Goal: Task Accomplishment & Management: Complete application form

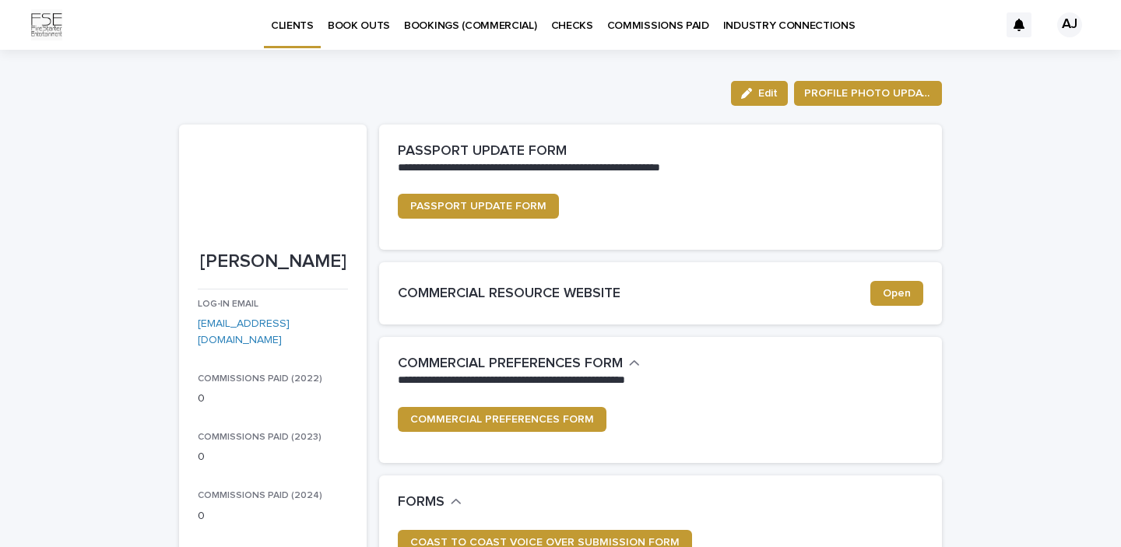
click at [359, 20] on p "BOOK OUTS" at bounding box center [359, 16] width 62 height 33
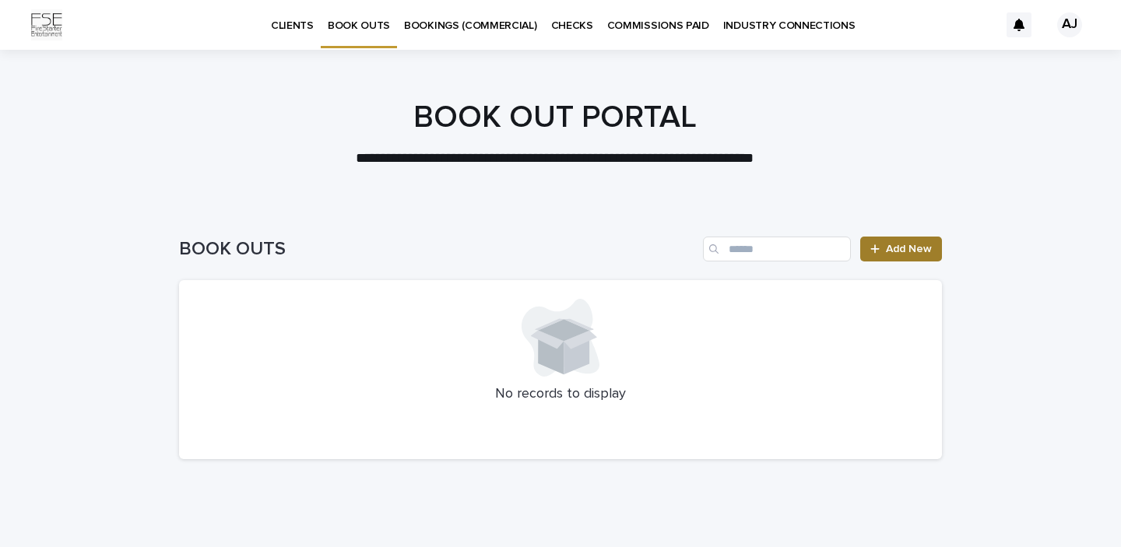
click at [890, 258] on link "Add New" at bounding box center [901, 249] width 82 height 25
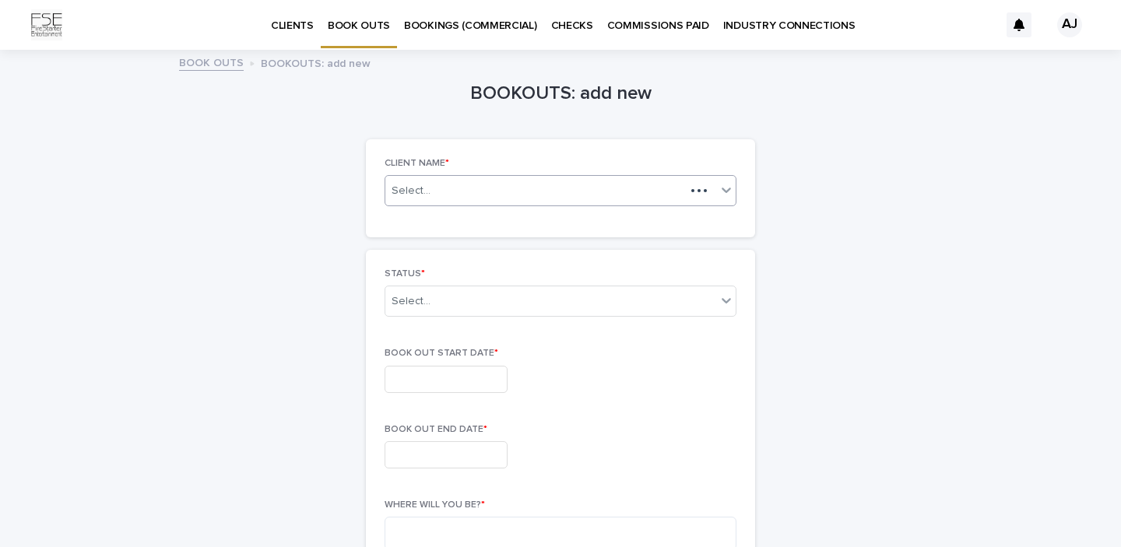
click at [469, 187] on div "Select..." at bounding box center [535, 190] width 300 height 19
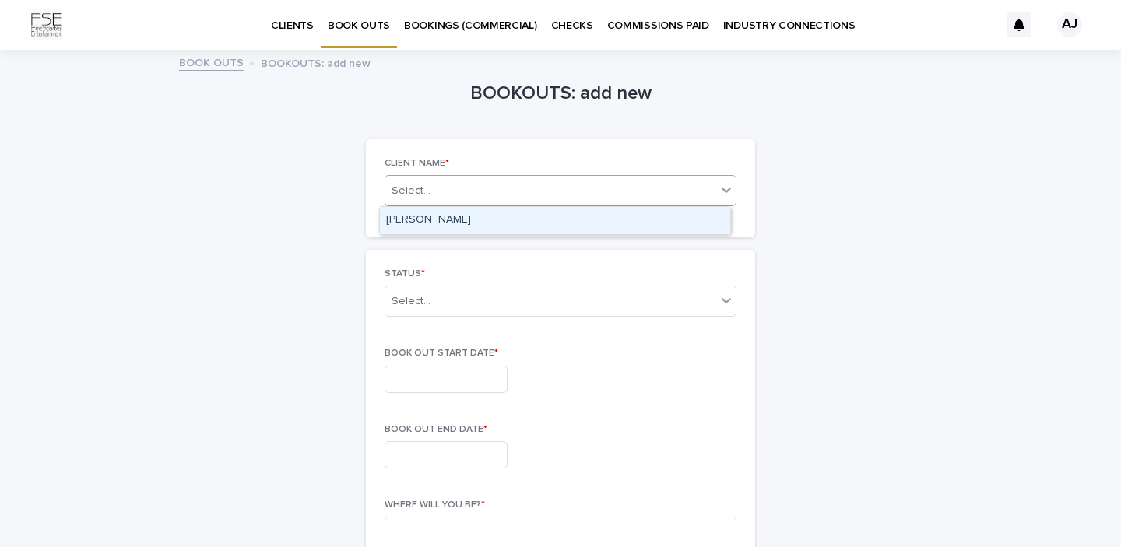
click at [480, 227] on div "[PERSON_NAME]" at bounding box center [555, 220] width 350 height 27
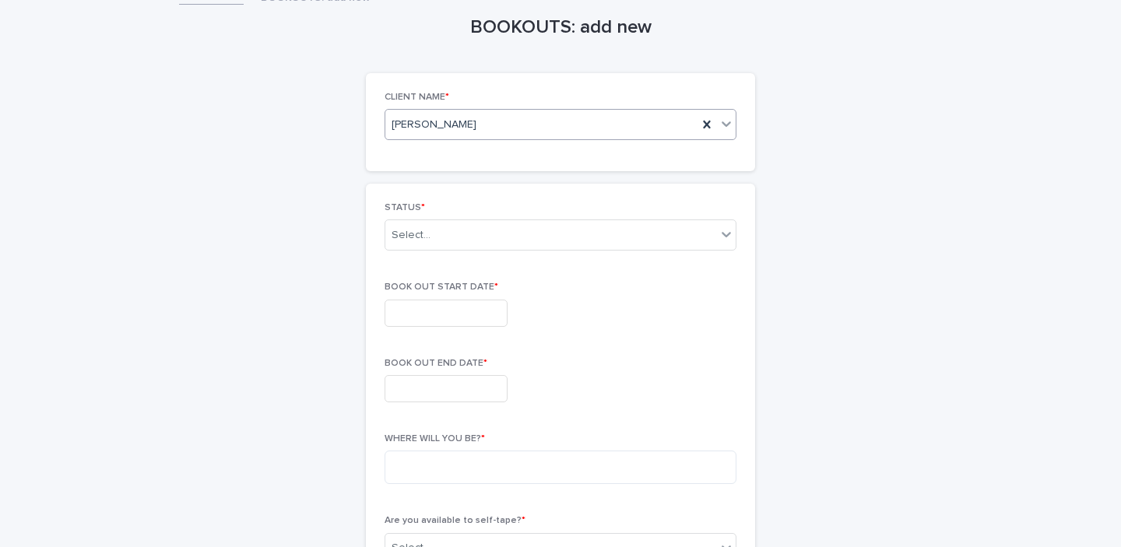
scroll to position [97, 0]
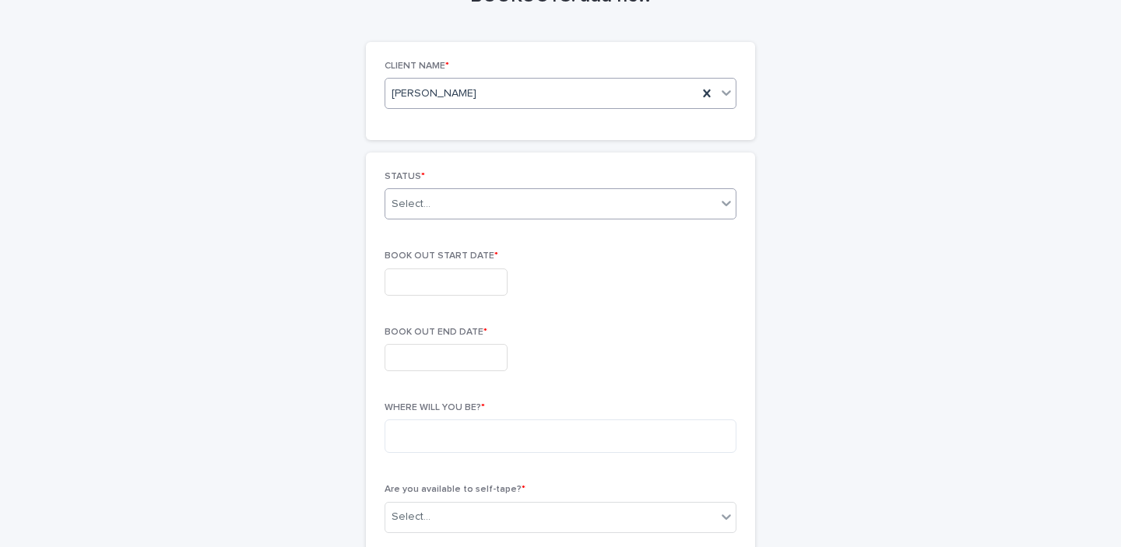
click at [422, 196] on div "Select..." at bounding box center [411, 204] width 39 height 16
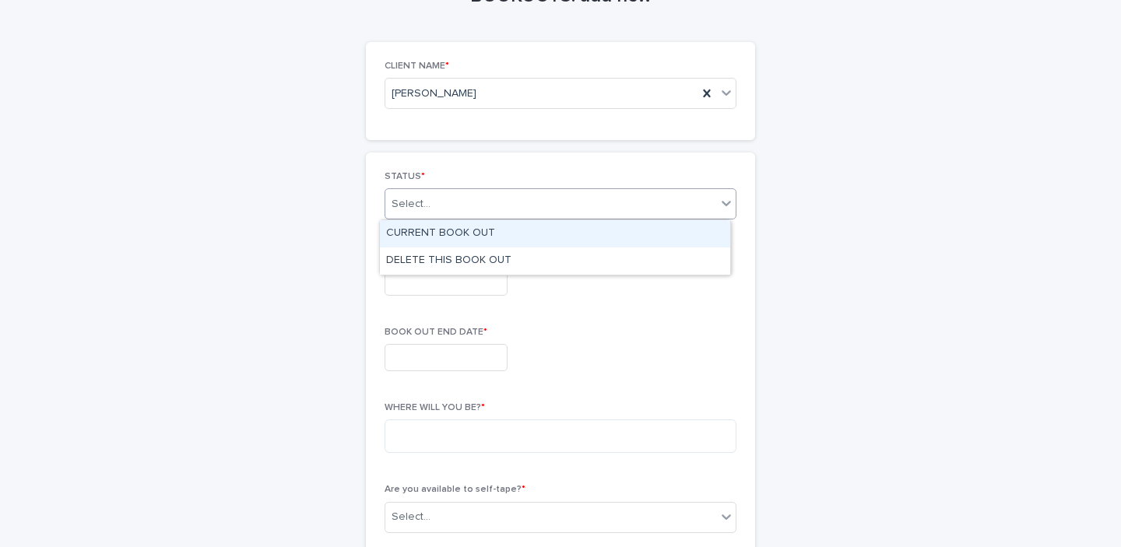
click at [429, 235] on div "CURRENT BOOK OUT" at bounding box center [555, 233] width 350 height 27
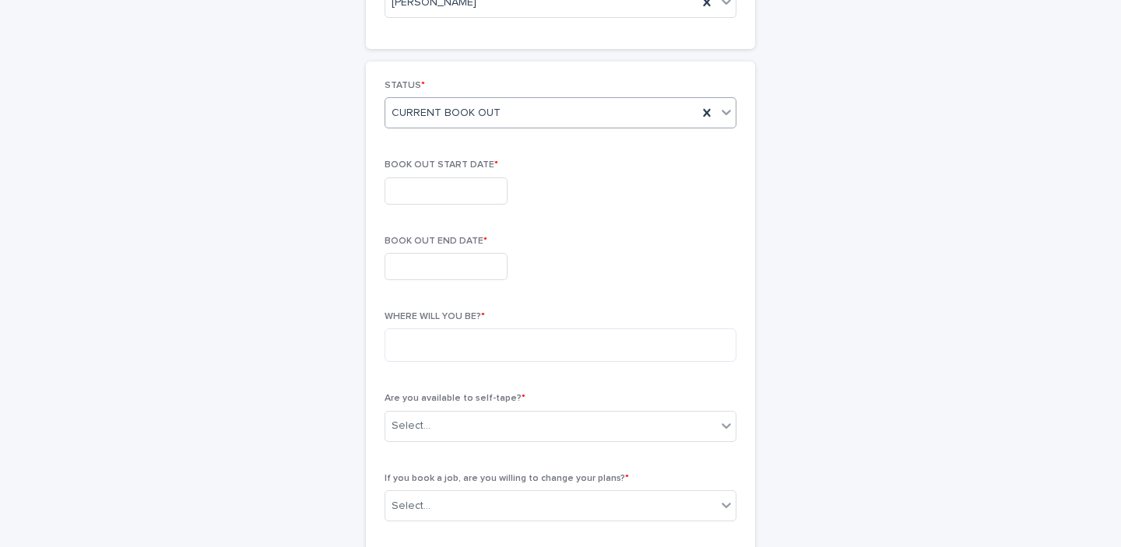
scroll to position [196, 0]
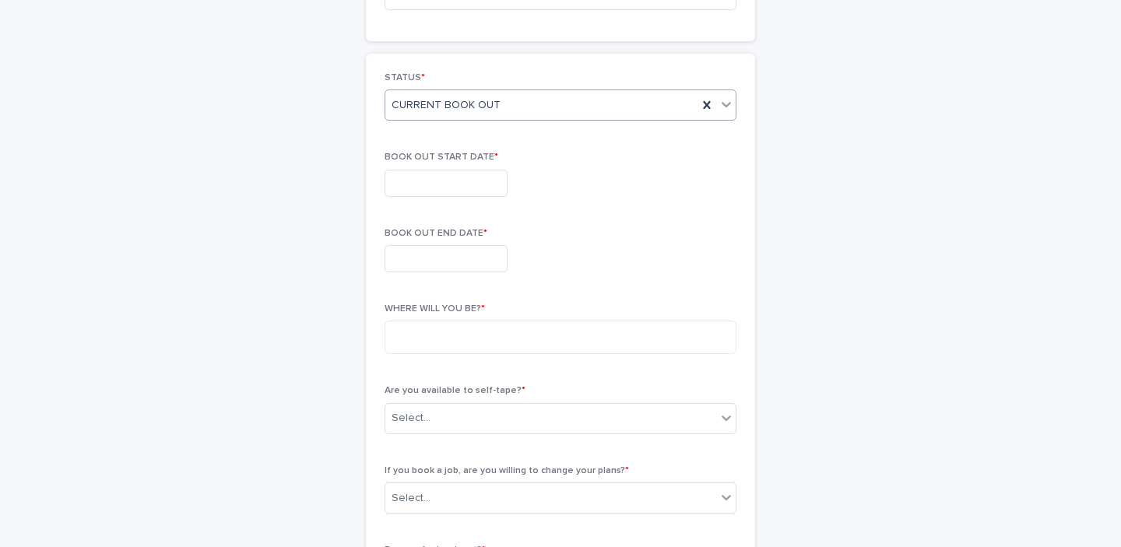
click at [424, 184] on input "text" at bounding box center [446, 183] width 123 height 27
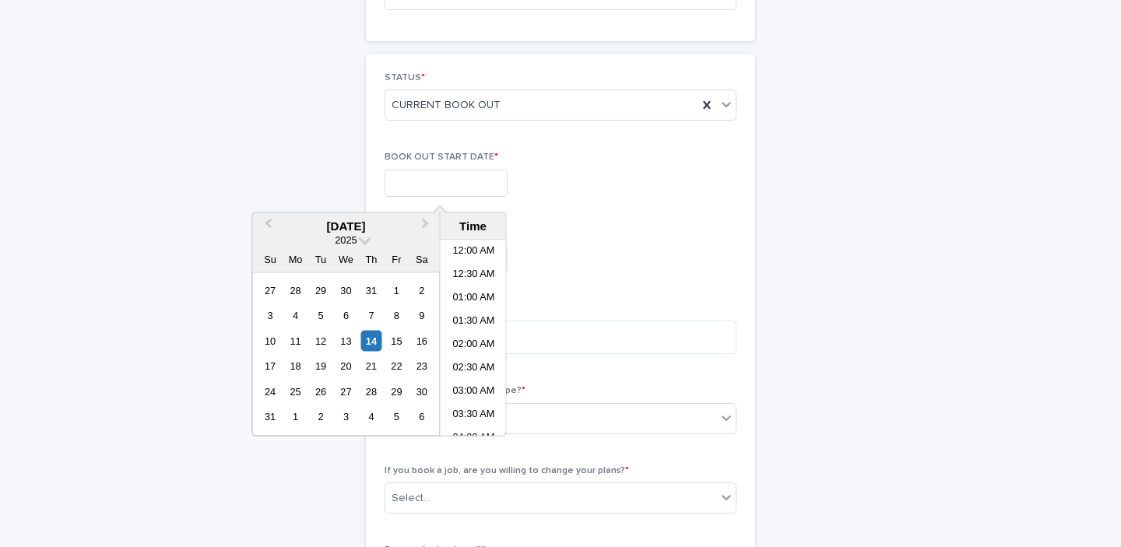
scroll to position [357, 0]
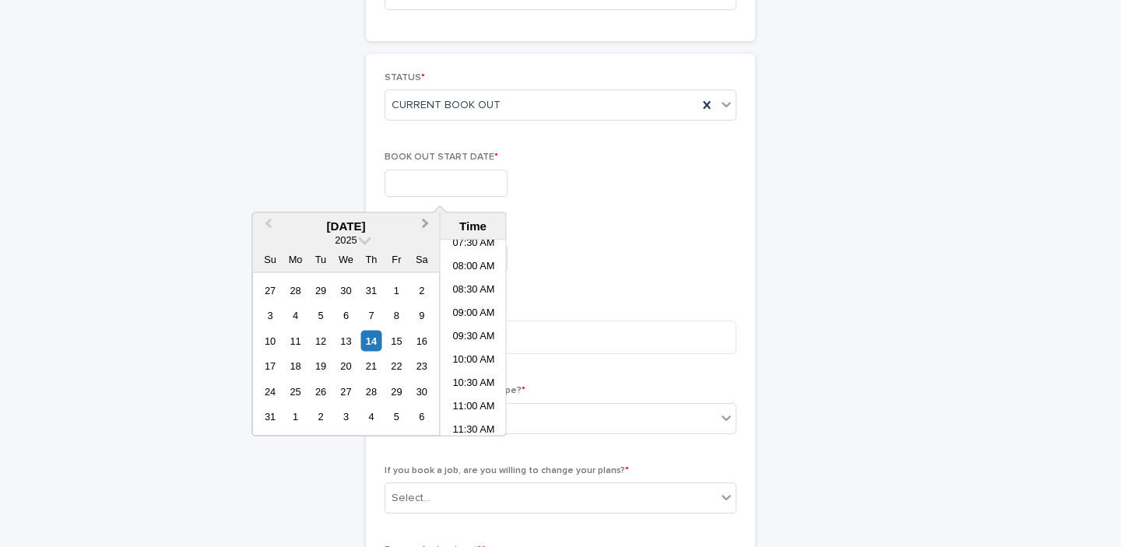
click at [426, 223] on span "Next Month" at bounding box center [426, 226] width 0 height 21
click at [402, 288] on div "5" at bounding box center [396, 289] width 21 height 21
click at [413, 291] on div "6" at bounding box center [421, 289] width 21 height 21
type input "**********"
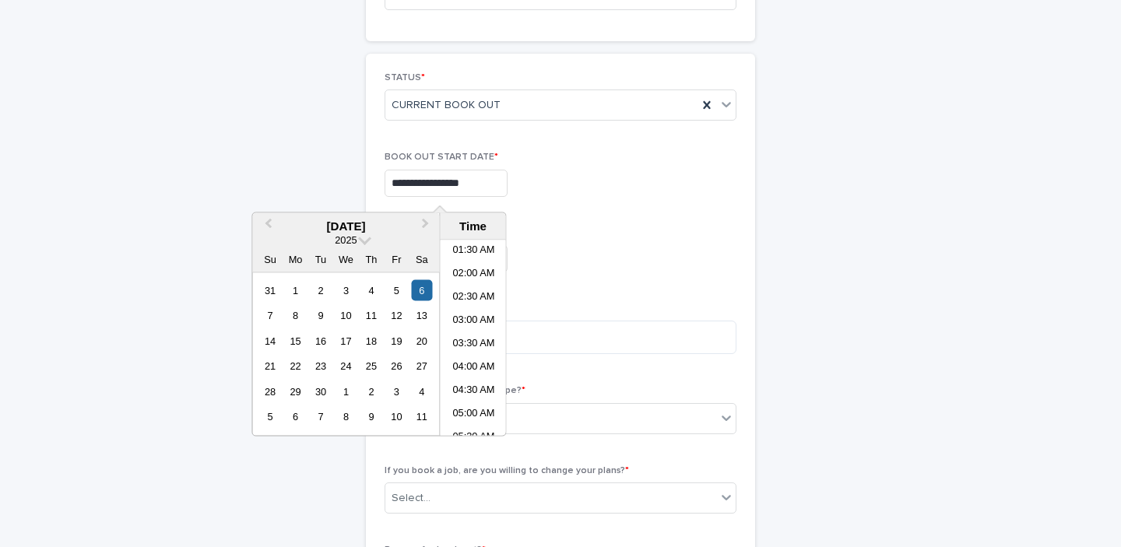
scroll to position [0, 0]
click at [476, 251] on li "12:00 AM" at bounding box center [474, 252] width 66 height 23
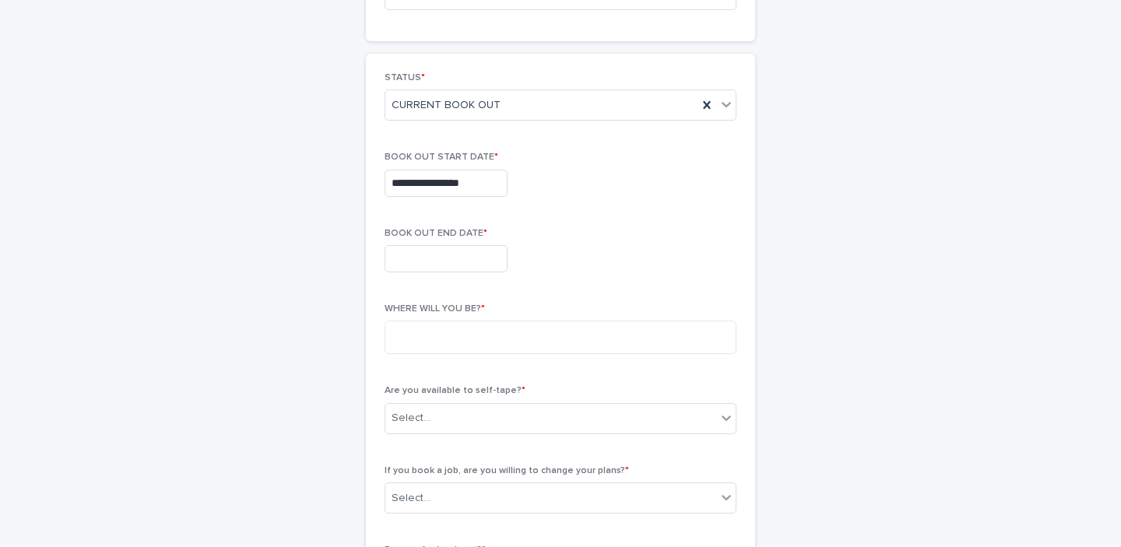
click at [448, 262] on input "text" at bounding box center [446, 258] width 123 height 27
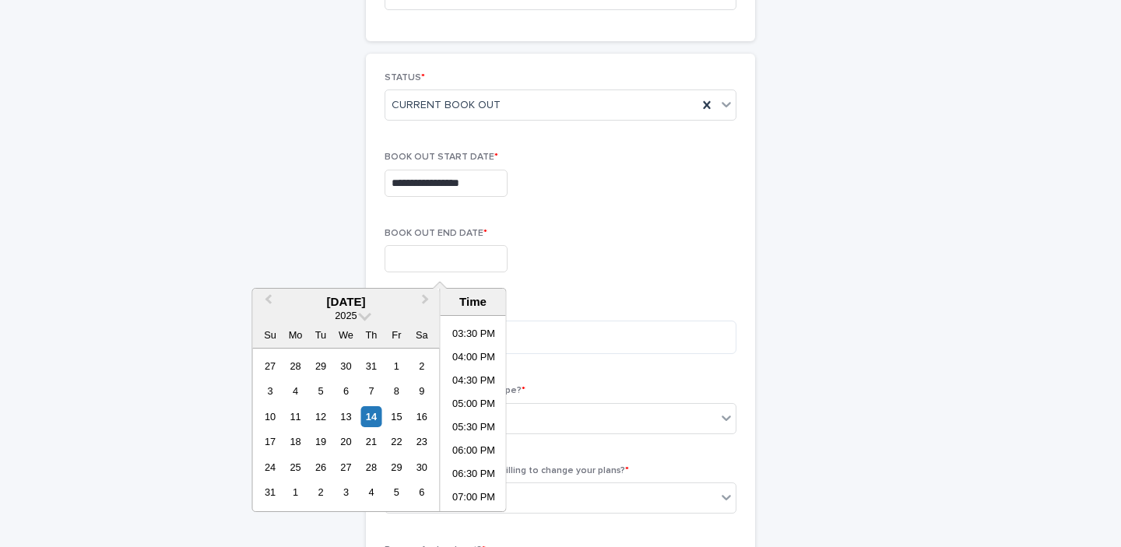
scroll to position [926, 0]
click at [481, 494] on li "11:30 PM" at bounding box center [474, 499] width 66 height 23
type input "**********"
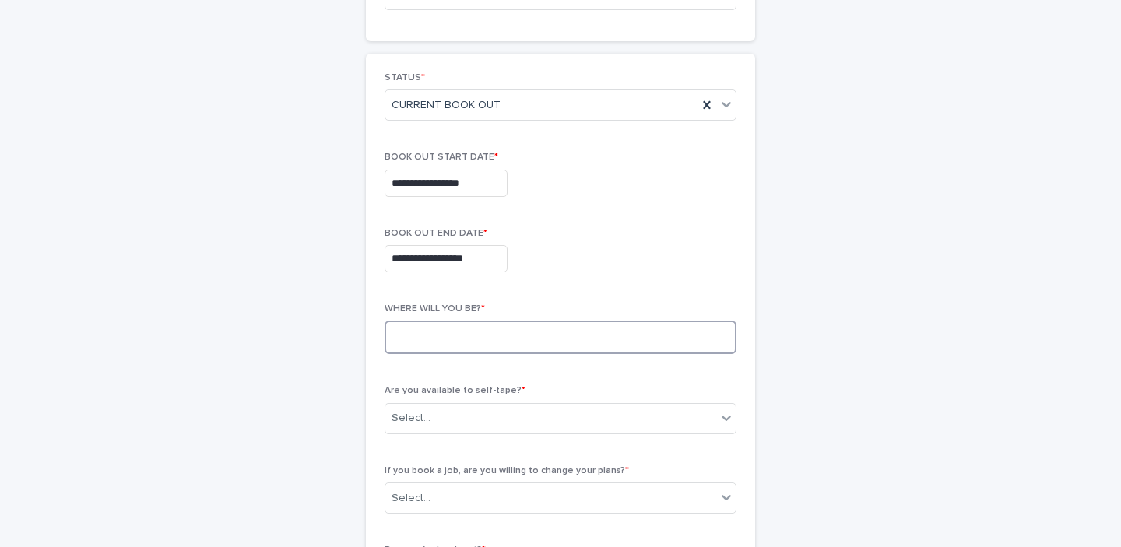
click at [439, 346] on textarea at bounding box center [561, 337] width 352 height 33
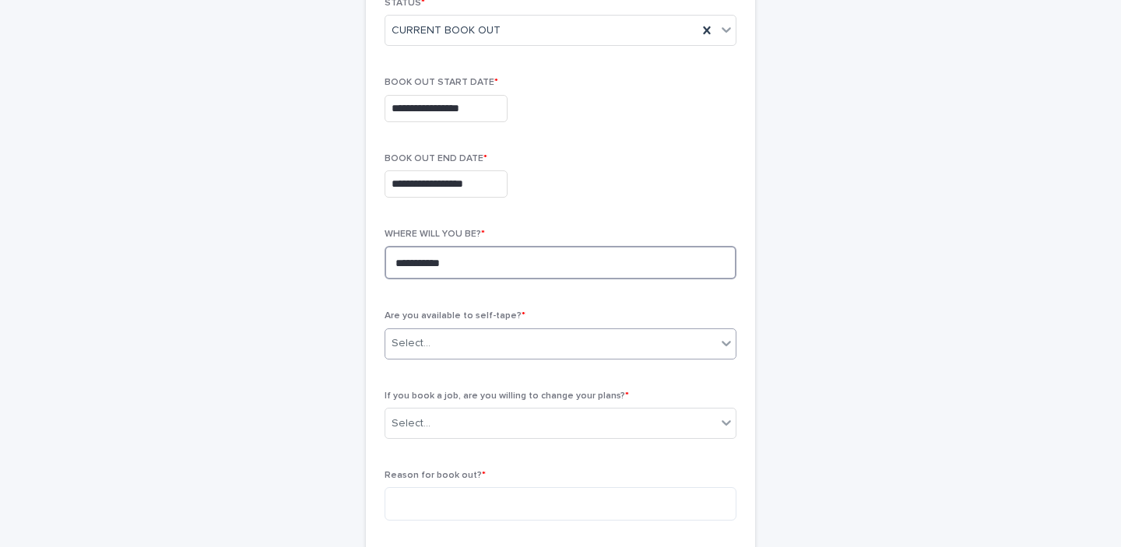
scroll to position [499, 0]
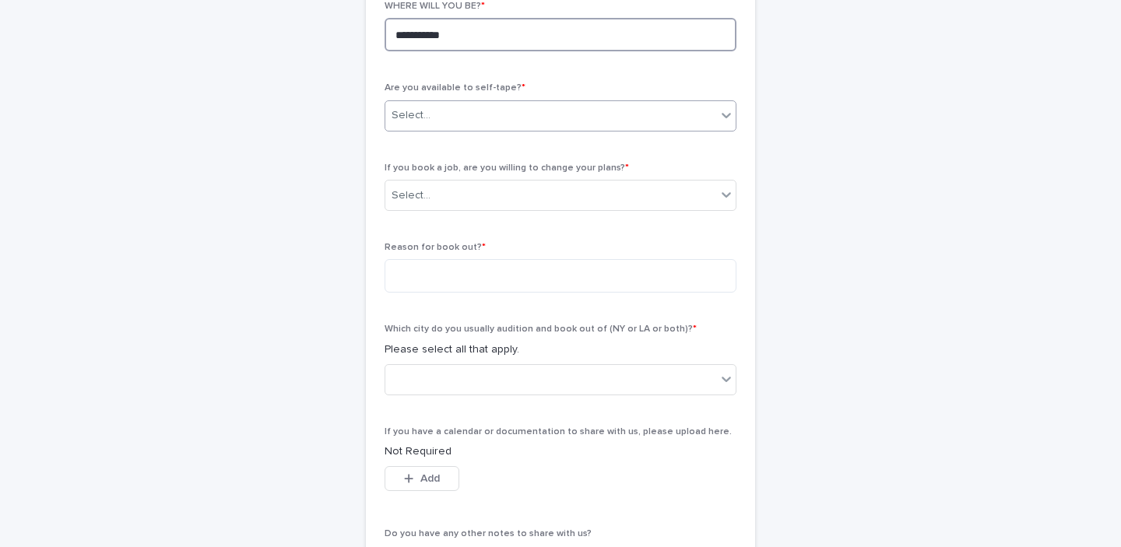
type textarea "**********"
click at [427, 100] on div "Select..." at bounding box center [561, 115] width 352 height 31
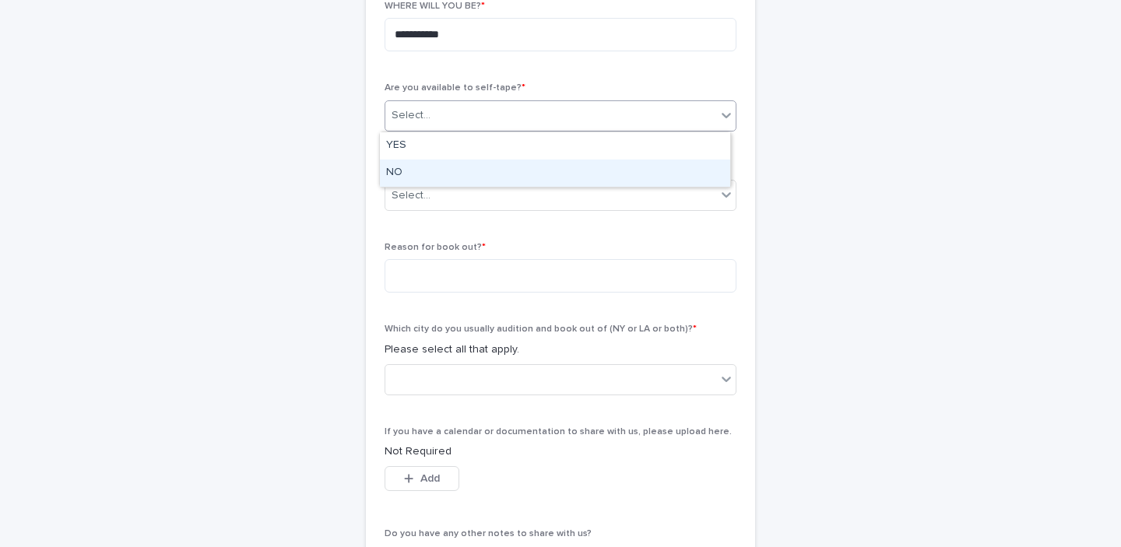
click at [410, 171] on div "NO" at bounding box center [555, 173] width 350 height 27
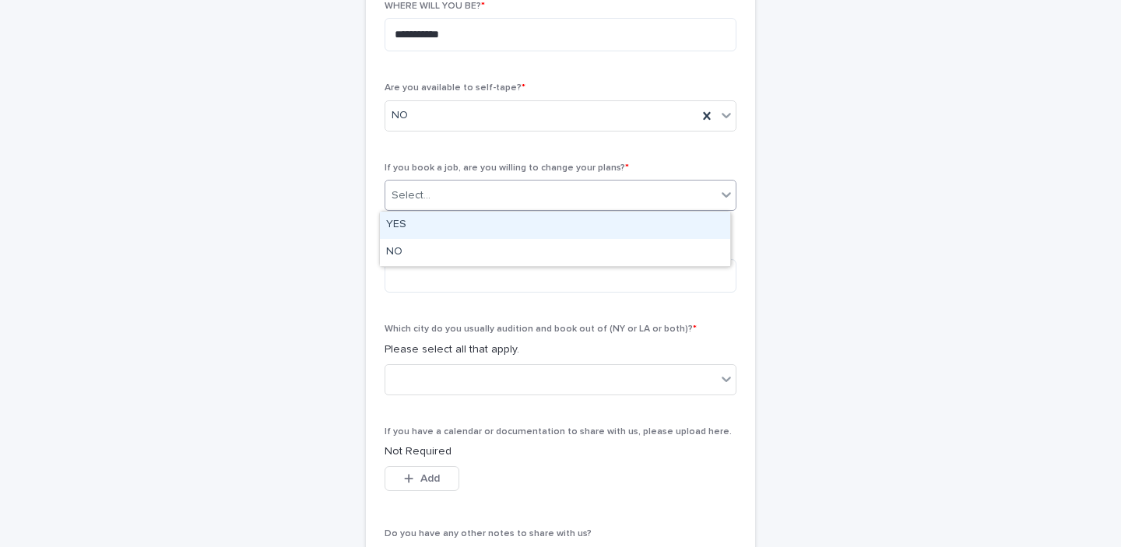
click at [424, 196] on div "Select..." at bounding box center [550, 196] width 331 height 26
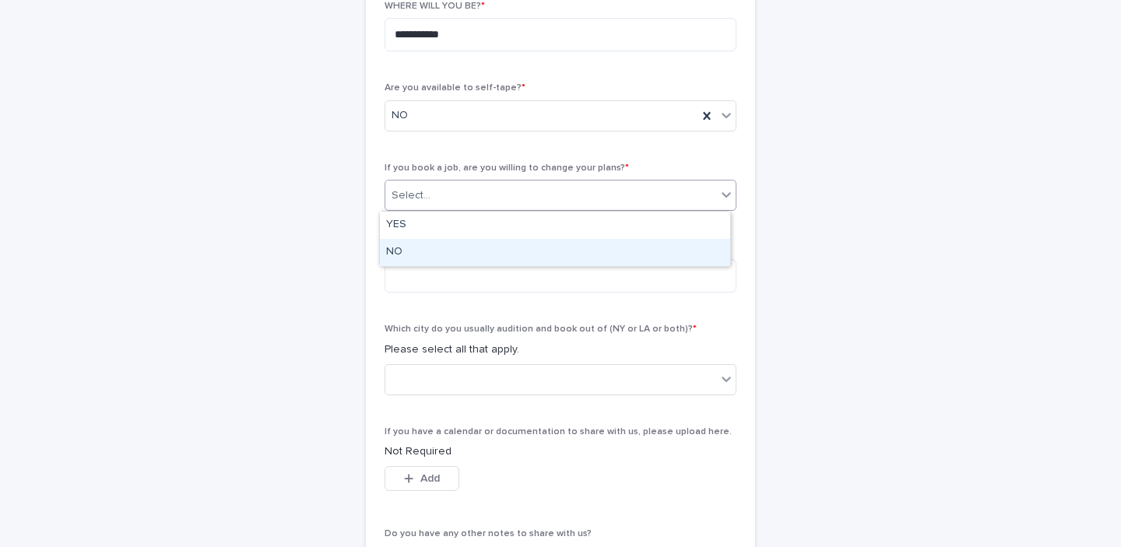
click at [420, 253] on div "NO" at bounding box center [555, 252] width 350 height 27
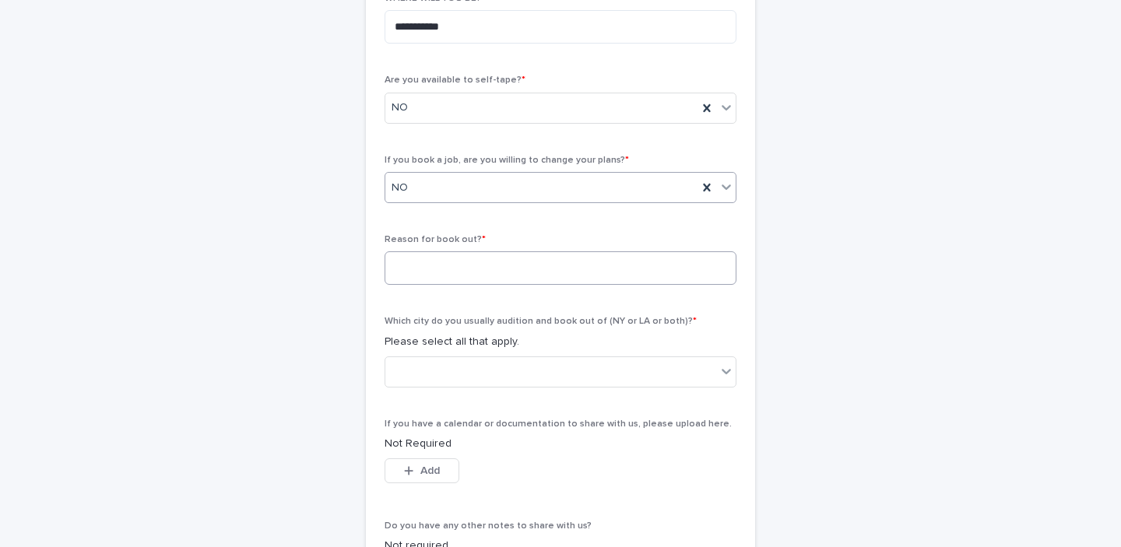
scroll to position [508, 0]
click at [430, 264] on textarea at bounding box center [561, 267] width 352 height 33
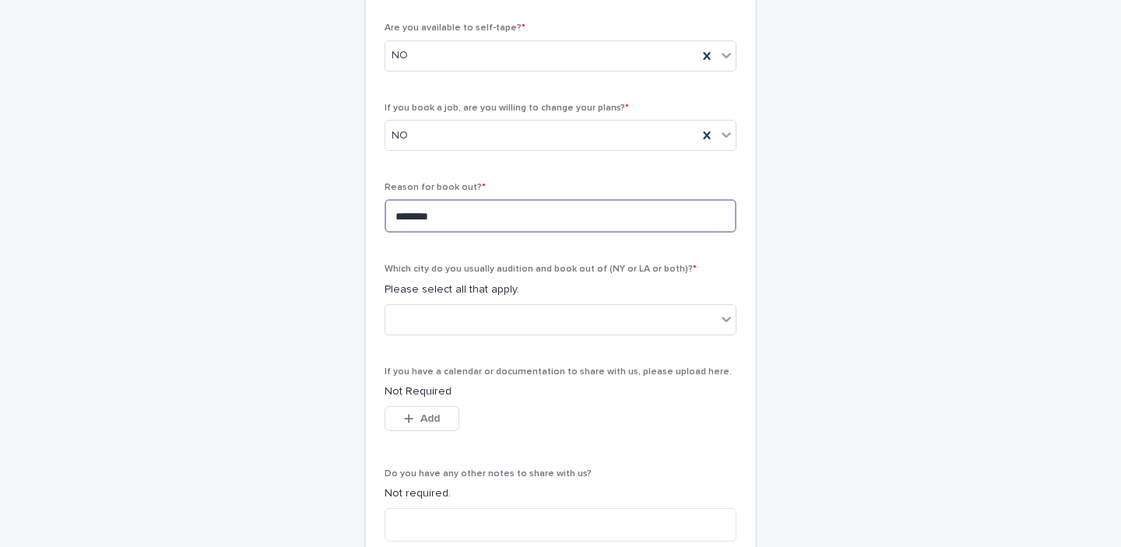
scroll to position [621, 0]
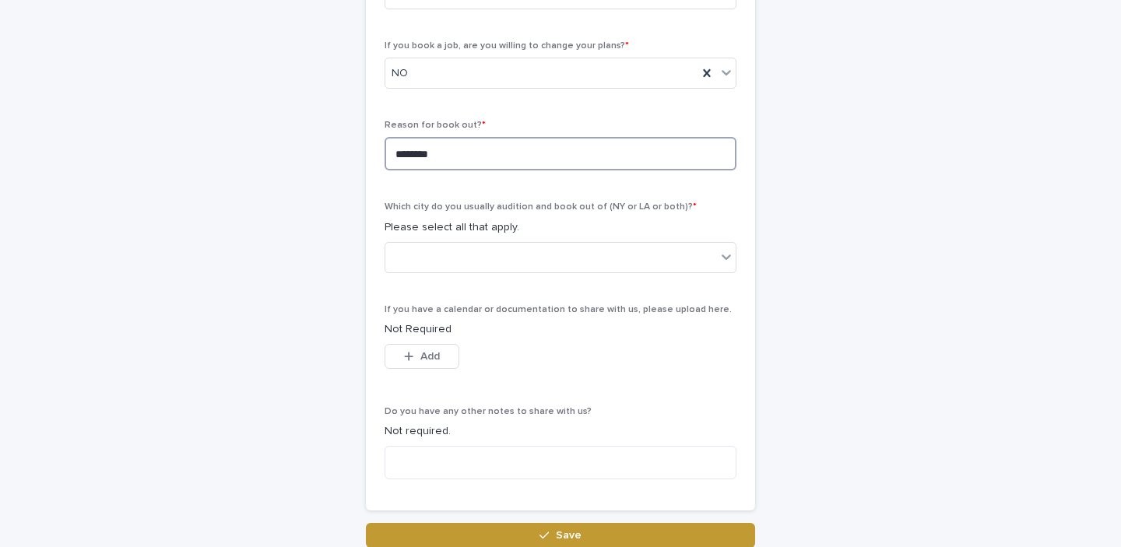
drag, startPoint x: 432, startPoint y: 158, endPoint x: 367, endPoint y: 153, distance: 64.8
click at [368, 153] on div "**********" at bounding box center [560, 70] width 389 height 882
type textarea "*****"
click at [441, 266] on div at bounding box center [550, 257] width 331 height 26
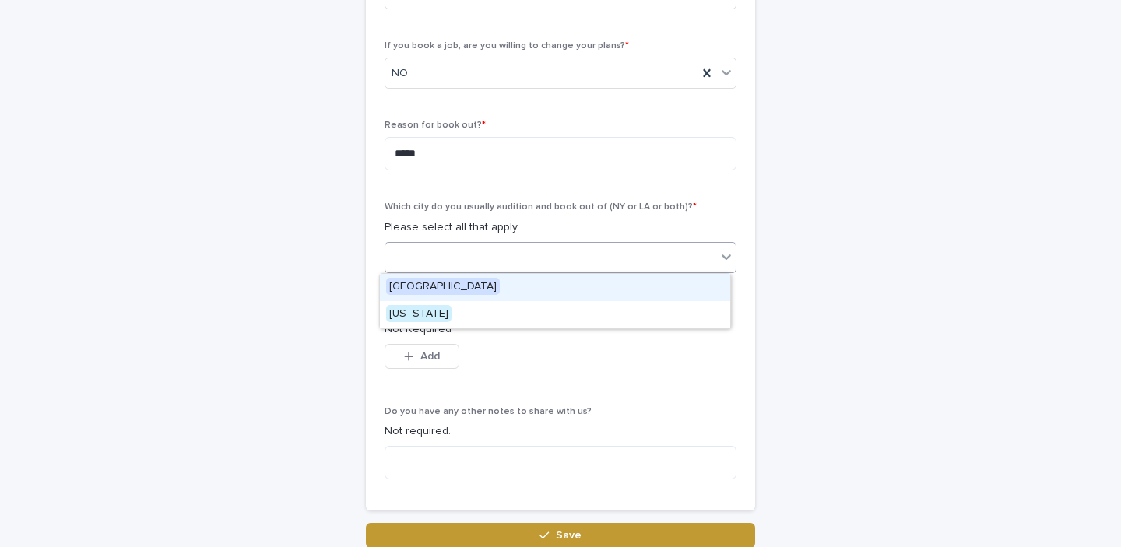
click at [434, 286] on span "[GEOGRAPHIC_DATA]" at bounding box center [443, 286] width 114 height 17
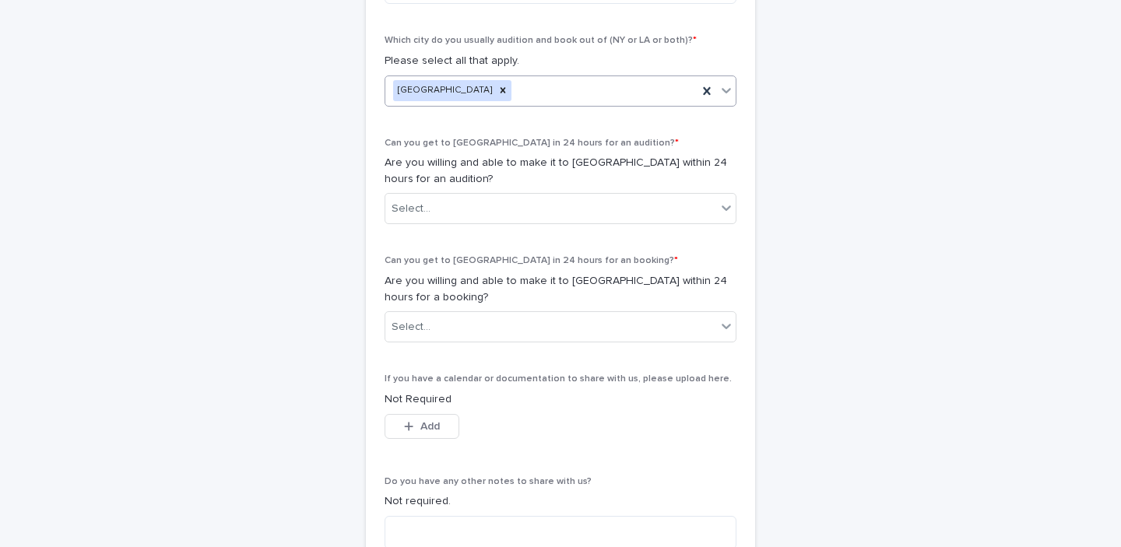
scroll to position [793, 0]
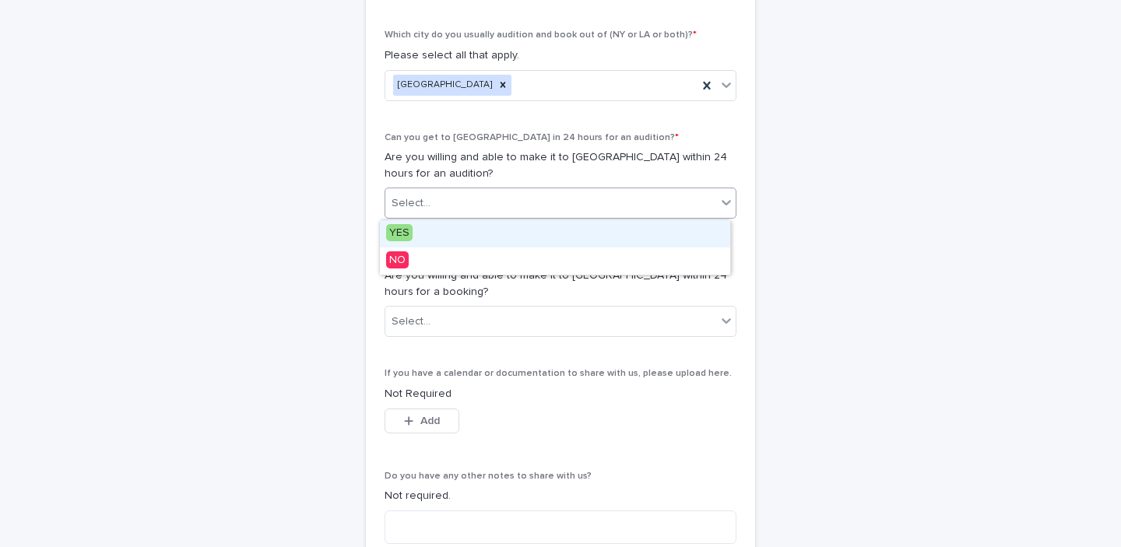
click at [439, 195] on div "Select..." at bounding box center [550, 204] width 331 height 26
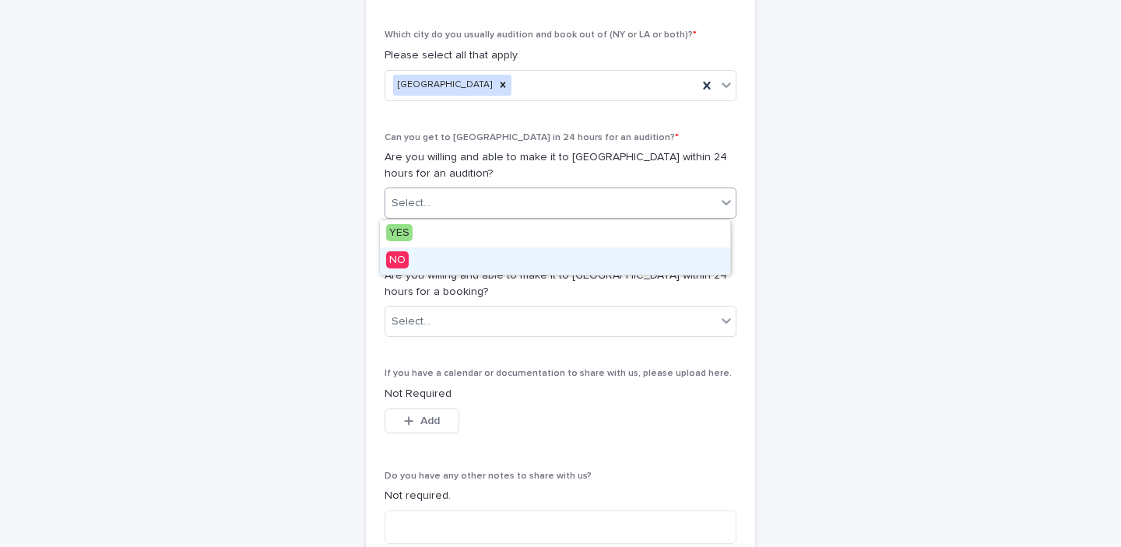
click at [397, 261] on span "NO" at bounding box center [397, 259] width 23 height 17
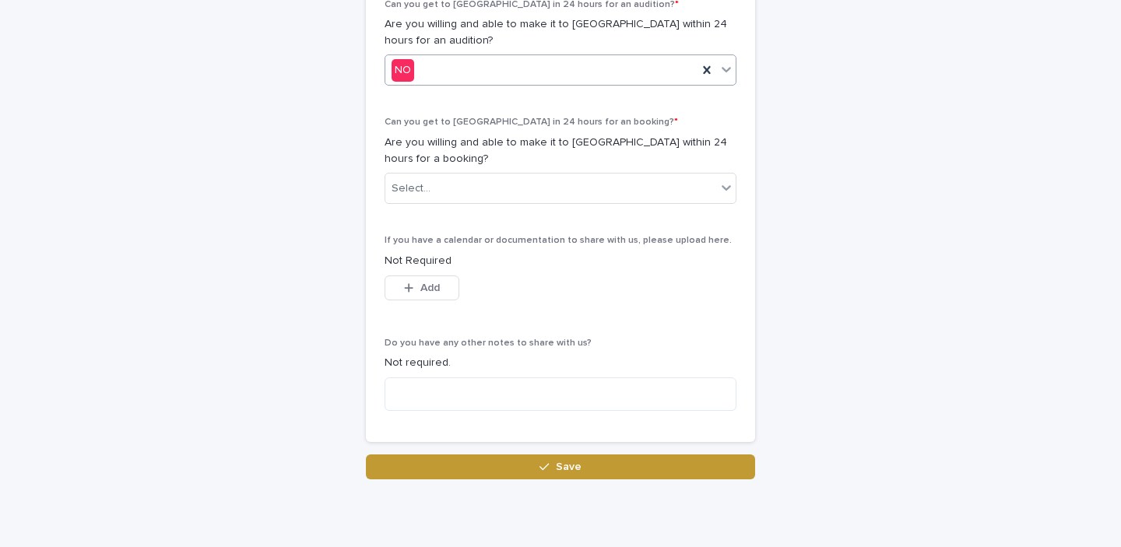
scroll to position [980, 0]
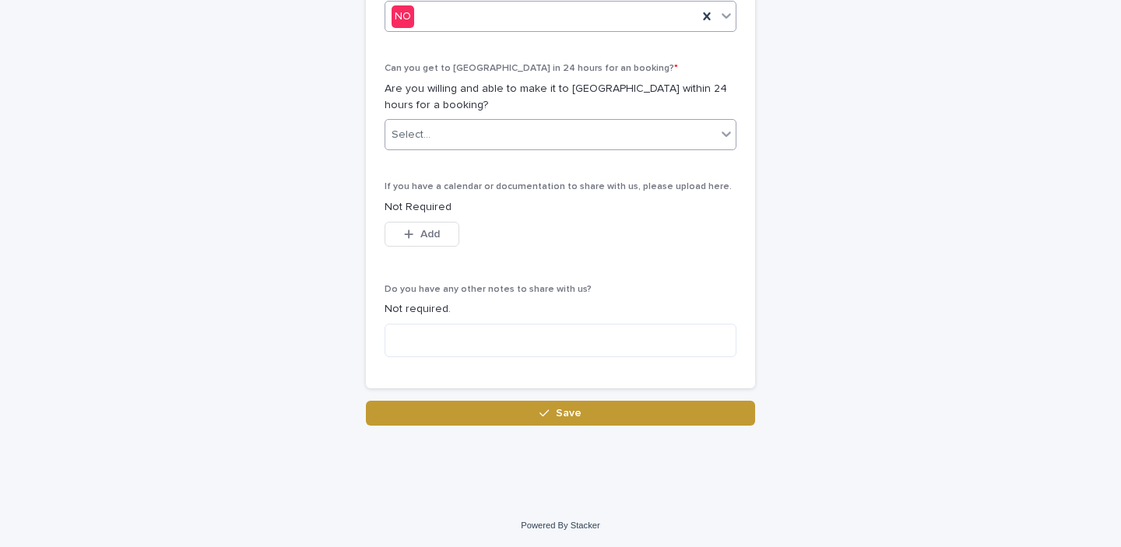
click at [432, 129] on input "text" at bounding box center [433, 134] width 2 height 13
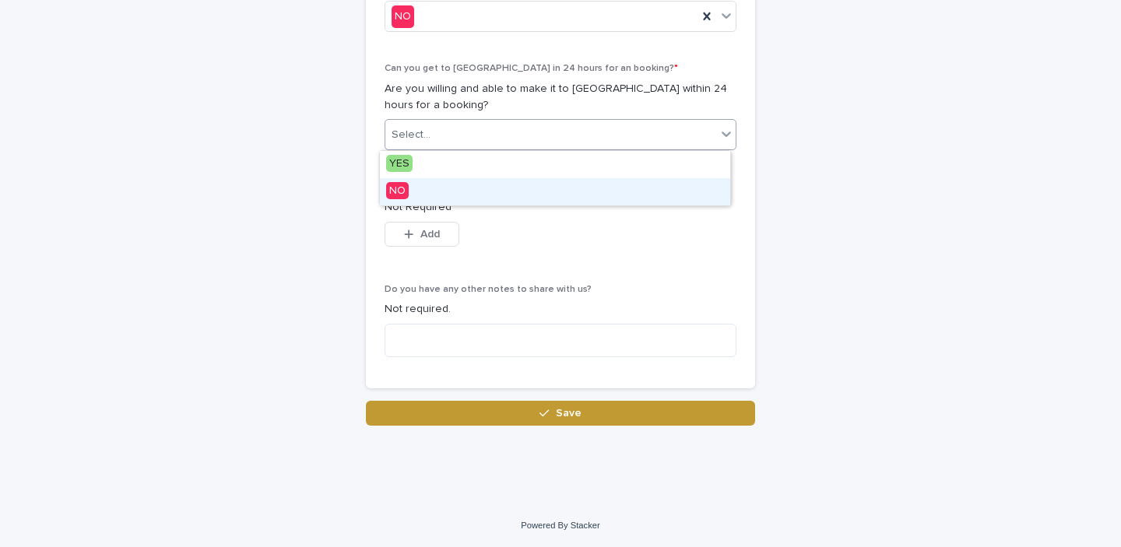
click at [402, 186] on span "NO" at bounding box center [397, 190] width 23 height 17
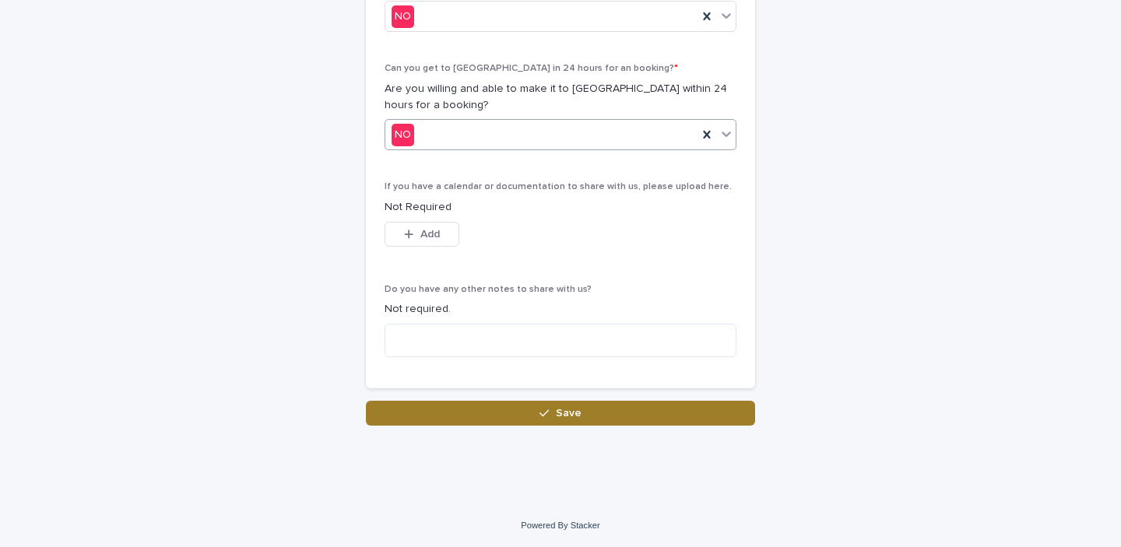
click at [540, 411] on icon "button" at bounding box center [544, 413] width 9 height 11
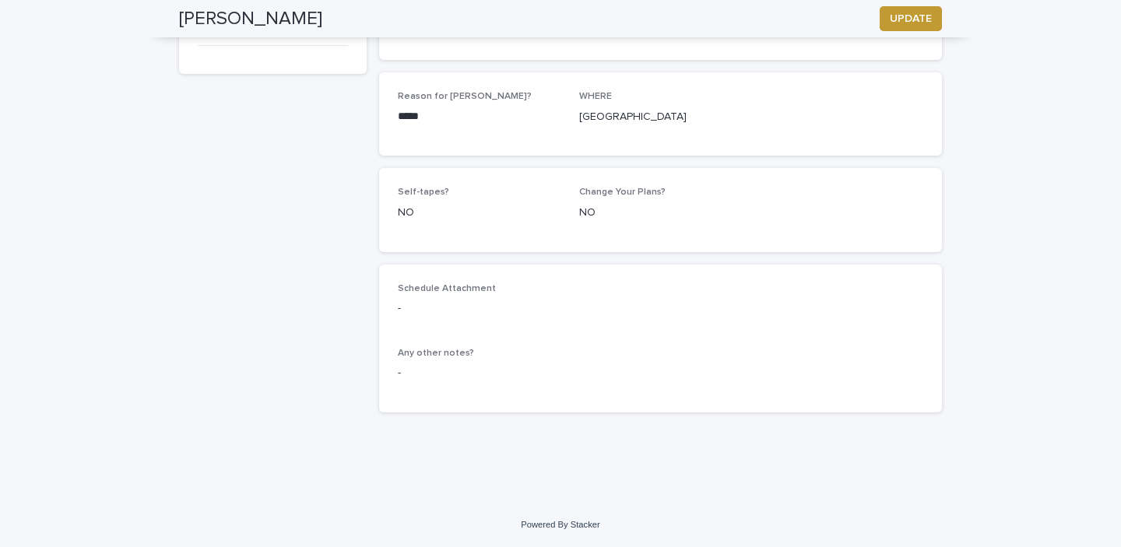
scroll to position [245, 0]
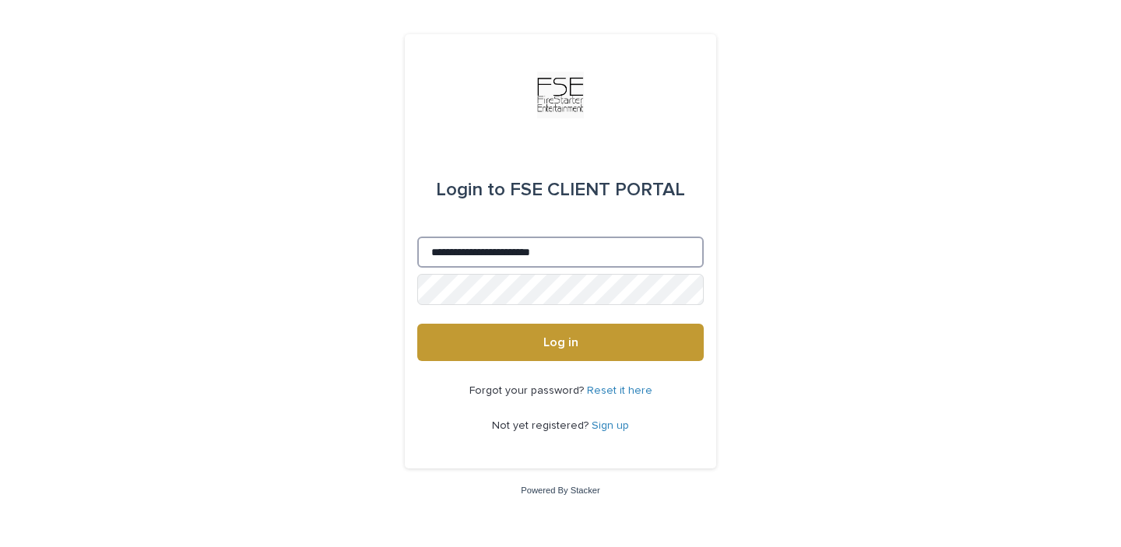
click at [465, 247] on input "**********" at bounding box center [560, 252] width 286 height 31
drag, startPoint x: 438, startPoint y: 249, endPoint x: 410, endPoint y: 248, distance: 28.1
click at [410, 248] on div "**********" at bounding box center [560, 251] width 311 height 434
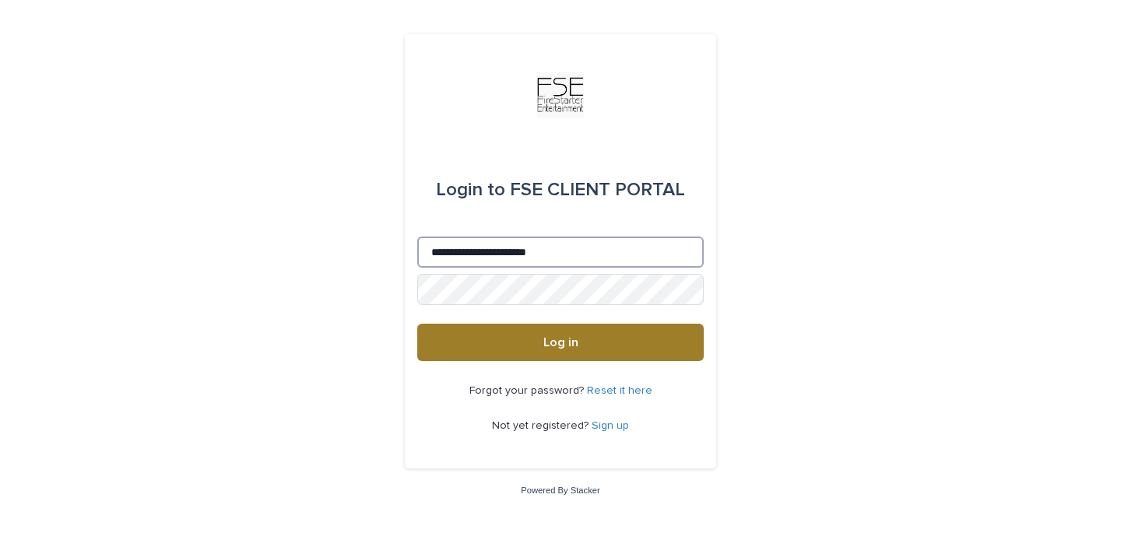
type input "**********"
click at [478, 339] on button "Log in" at bounding box center [560, 342] width 286 height 37
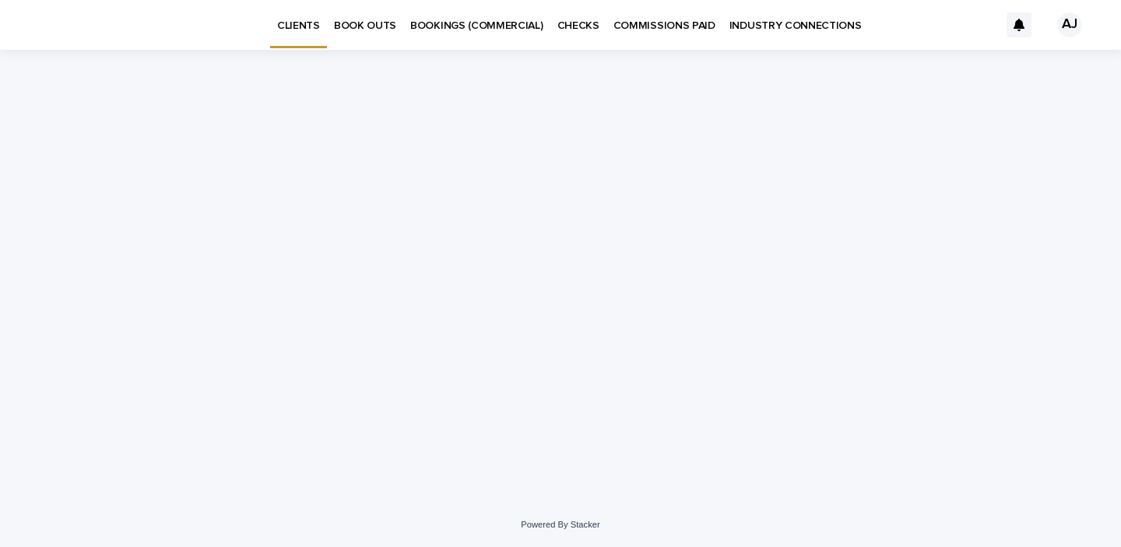
click at [370, 33] on link "BOOK OUTS" at bounding box center [365, 24] width 76 height 48
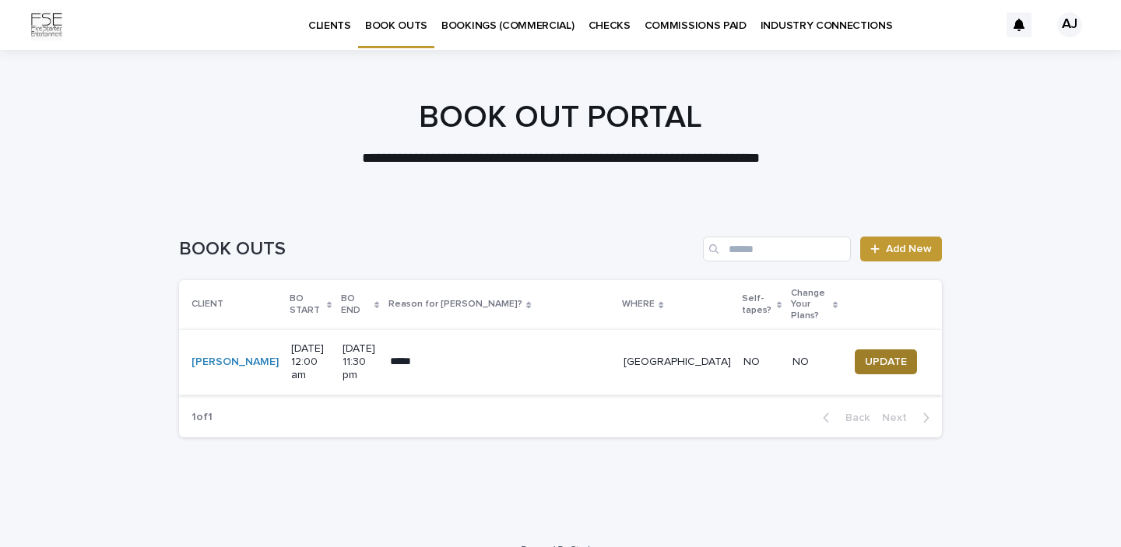
click at [888, 354] on span "UPDATE" at bounding box center [886, 362] width 42 height 16
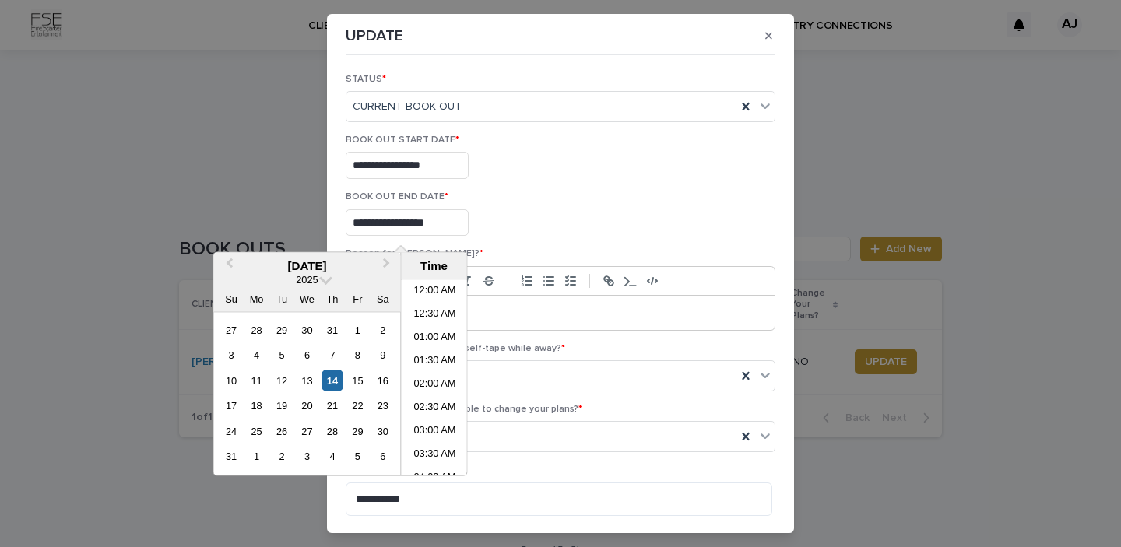
click at [392, 228] on input "**********" at bounding box center [407, 222] width 123 height 27
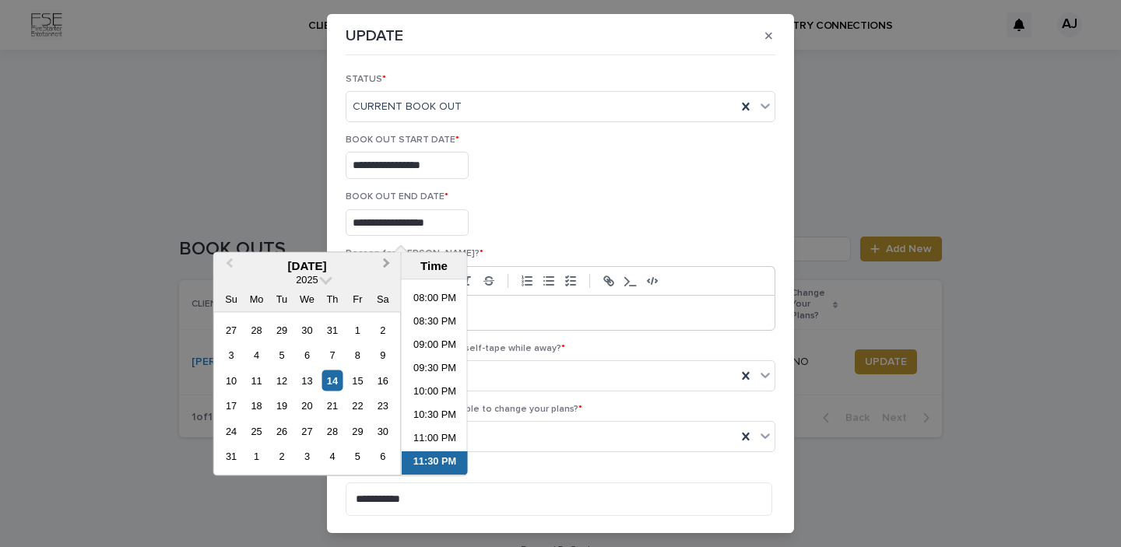
click at [387, 271] on button "Next Month" at bounding box center [388, 267] width 25 height 25
click at [383, 329] on div "6" at bounding box center [382, 329] width 21 height 21
type input "**********"
click at [613, 204] on div "**********" at bounding box center [561, 220] width 430 height 57
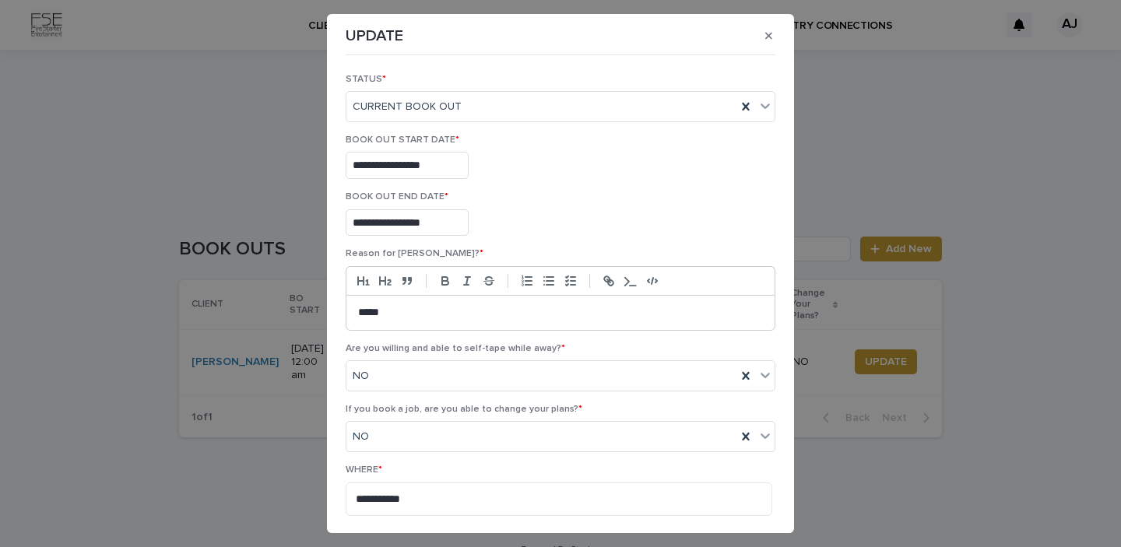
scroll to position [185, 0]
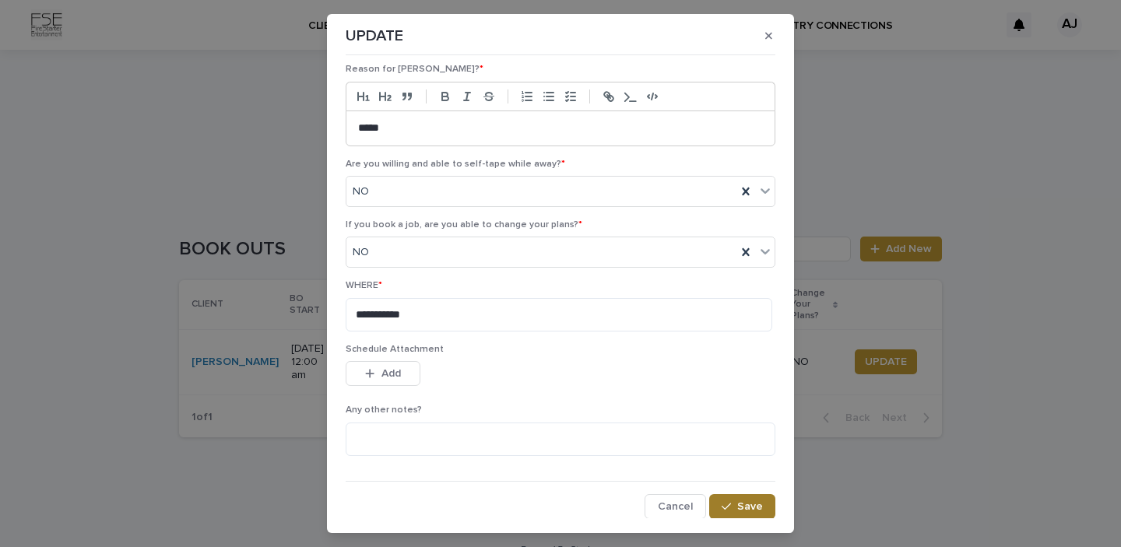
click at [737, 511] on span "Save" at bounding box center [750, 506] width 26 height 11
